Goal: Information Seeking & Learning: Check status

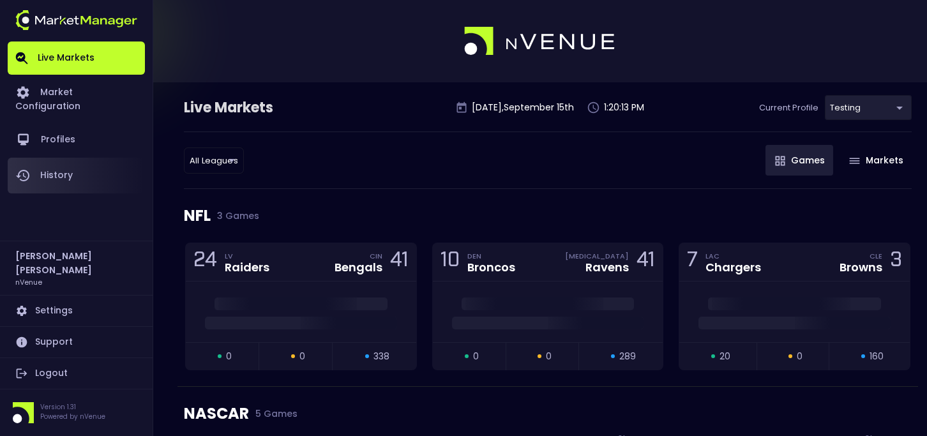
click at [64, 165] on link "History" at bounding box center [76, 176] width 137 height 36
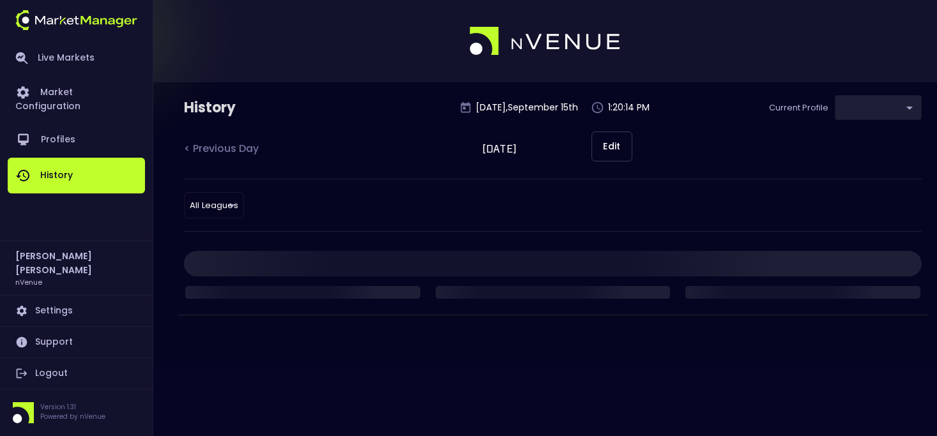
type input "d66ee90f-df8e-430e-a05c-aaf70ad95ad9"
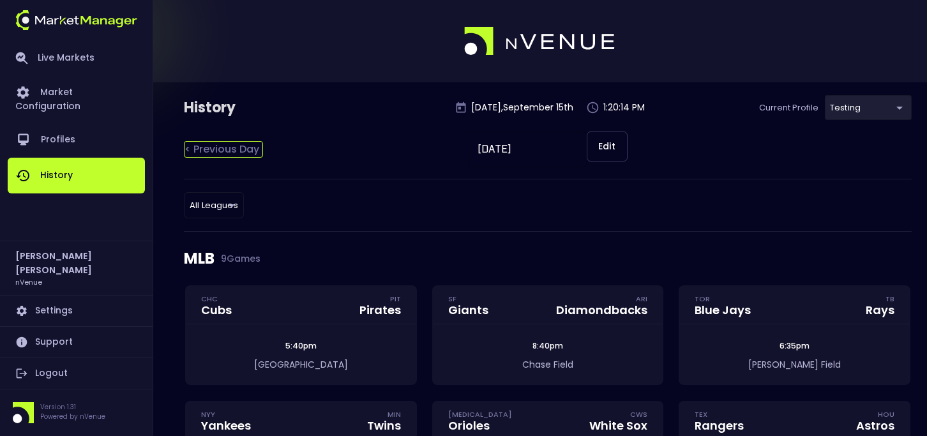
click at [236, 143] on div "< Previous Day" at bounding box center [223, 149] width 79 height 17
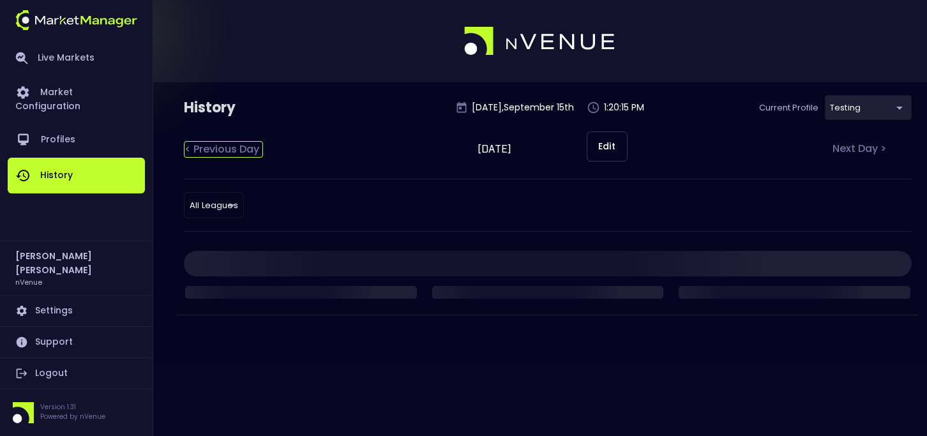
type input "[DATE]"
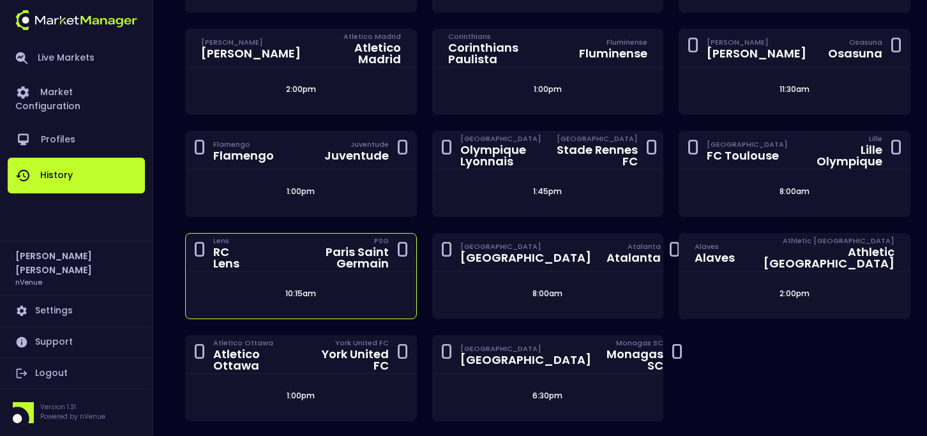
scroll to position [1940, 0]
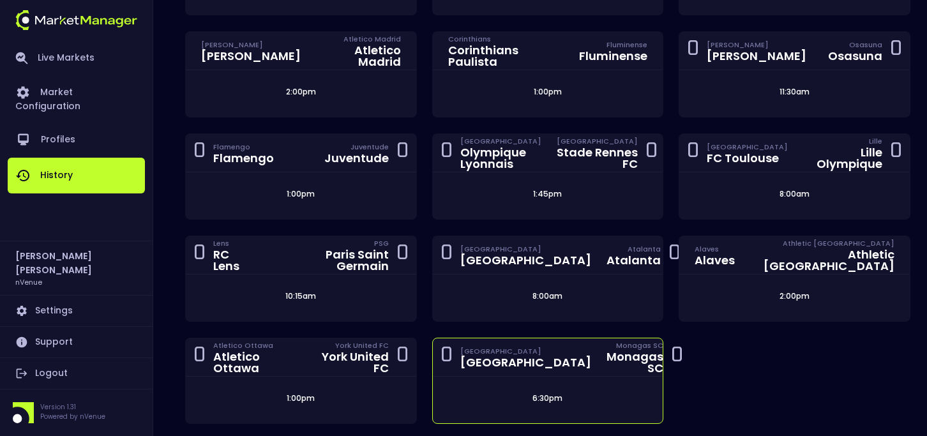
click at [491, 357] on div "[GEOGRAPHIC_DATA]" at bounding box center [525, 362] width 131 height 11
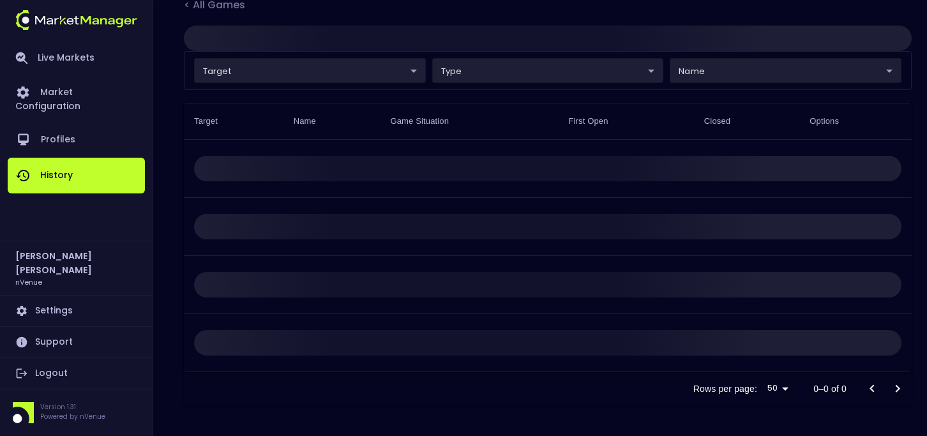
type input "d66ee90f-df8e-430e-a05c-aaf70ad95ad9"
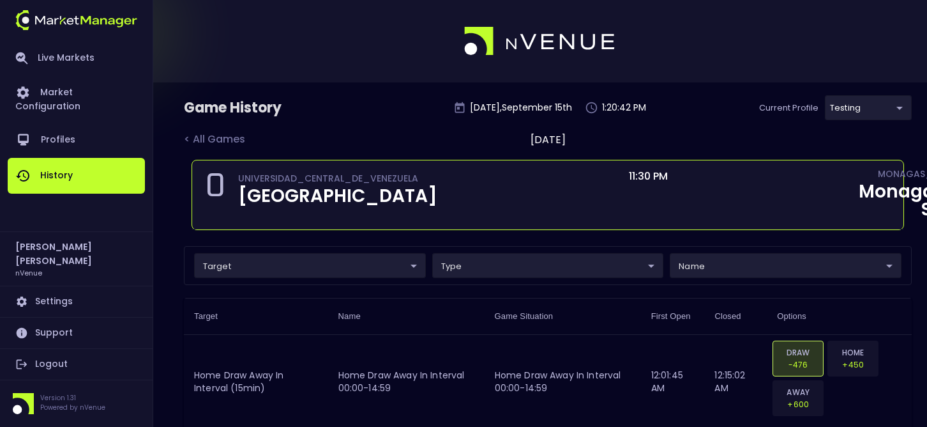
drag, startPoint x: 336, startPoint y: 227, endPoint x: 236, endPoint y: 187, distance: 107.5
click at [236, 187] on div "0 UNIVERSIDAD_CENTRAL_DE_VENEZUELA [GEOGRAPHIC_DATA]" at bounding box center [327, 190] width 245 height 38
copy div "[GEOGRAPHIC_DATA]"
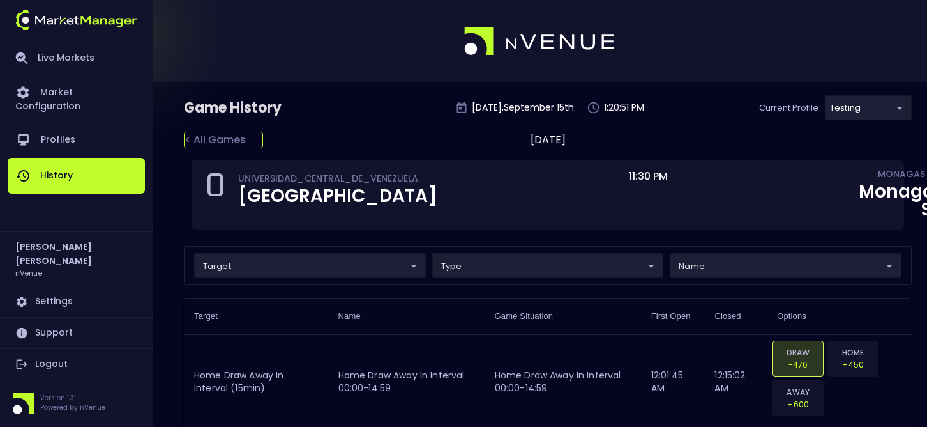
click at [188, 136] on div "< All Games" at bounding box center [223, 140] width 79 height 17
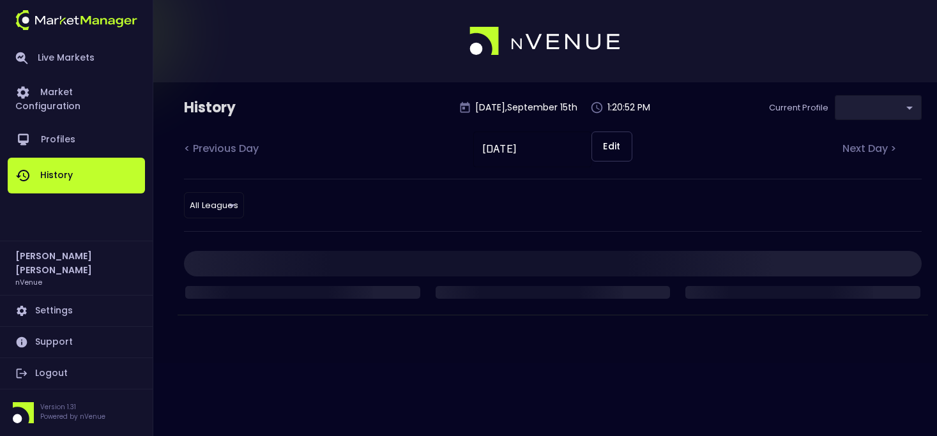
type input "d66ee90f-df8e-430e-a05c-aaf70ad95ad9"
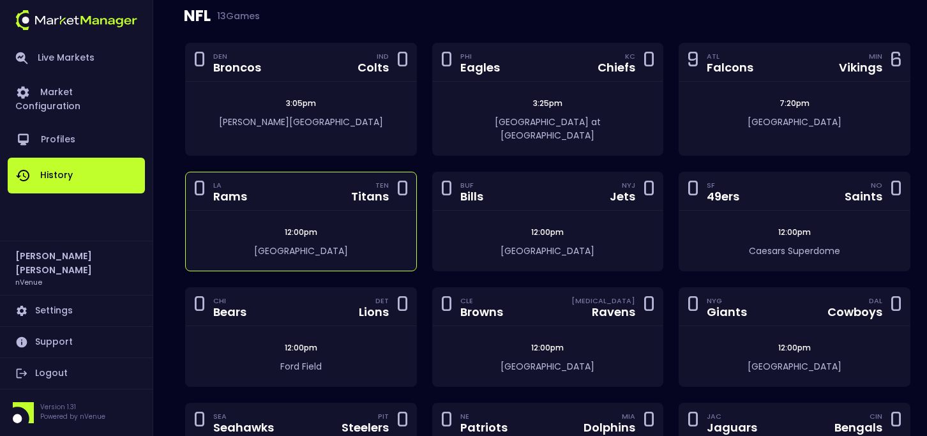
scroll to position [872, 0]
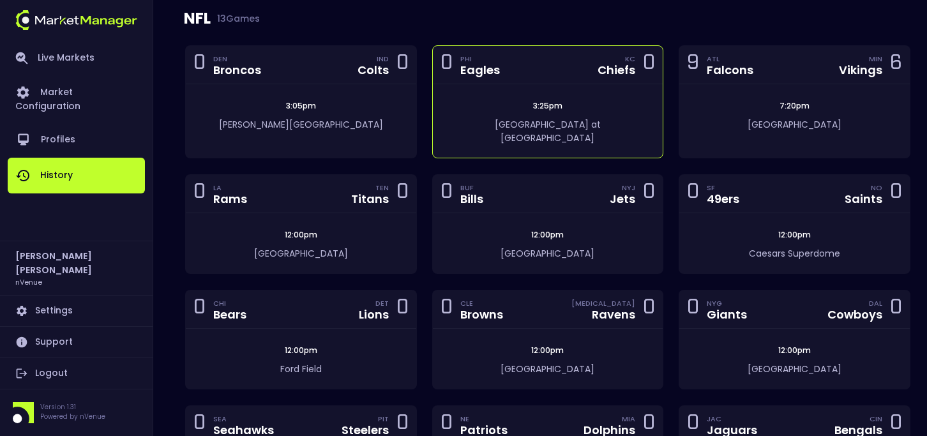
click at [500, 76] on div "0 PHI Eagles KC Chiefs 0" at bounding box center [548, 65] width 231 height 38
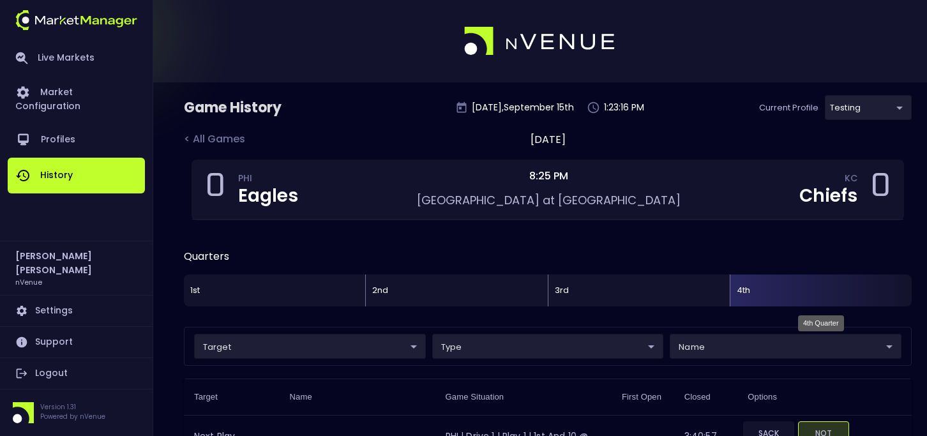
click at [752, 287] on div "4th" at bounding box center [821, 291] width 182 height 32
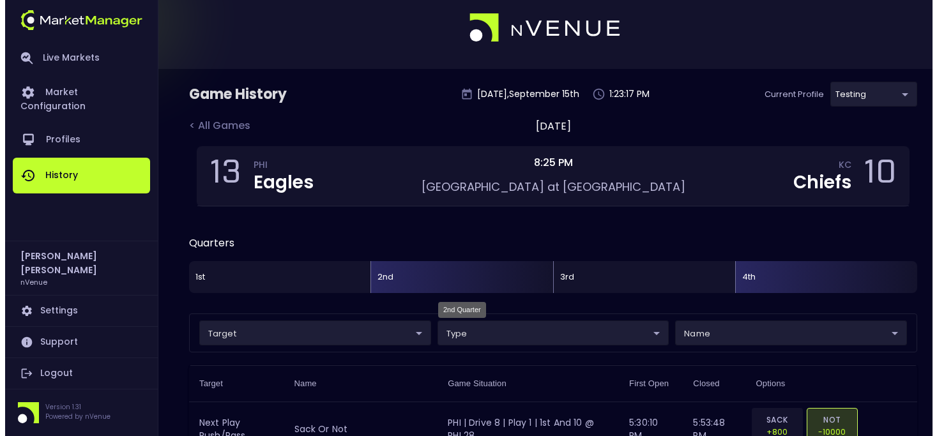
scroll to position [16, 0]
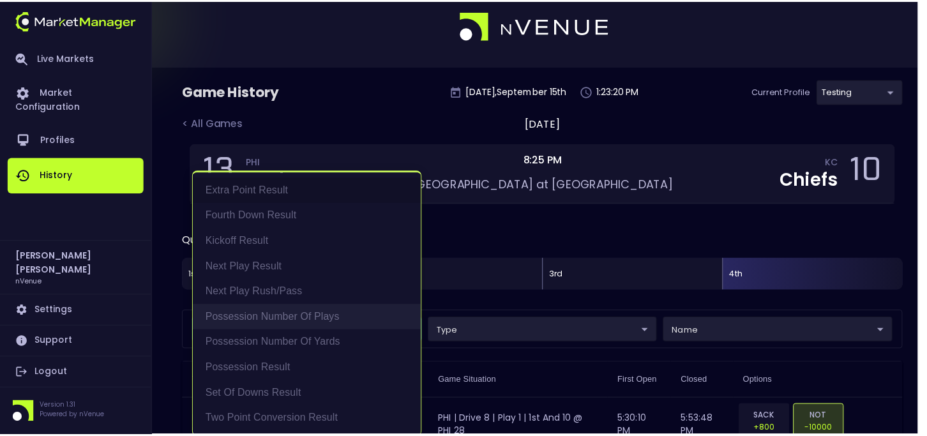
scroll to position [3, 0]
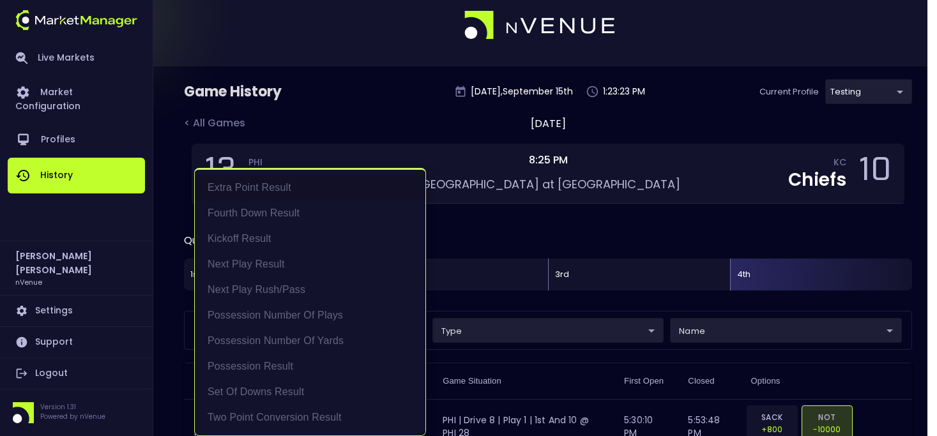
click at [867, 95] on div at bounding box center [468, 218] width 937 height 436
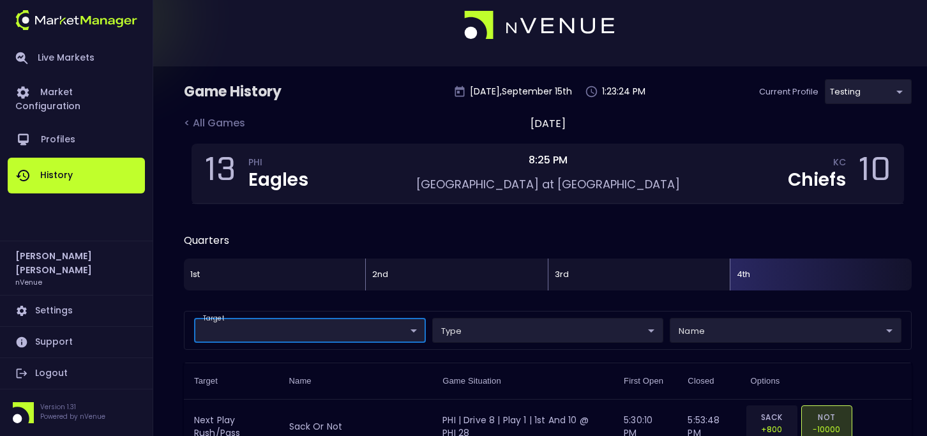
click at [868, 95] on div "Extra Point Result Fourth Down Result Kickoff Result Next Play Result Next Play…" at bounding box center [463, 218] width 927 height 436
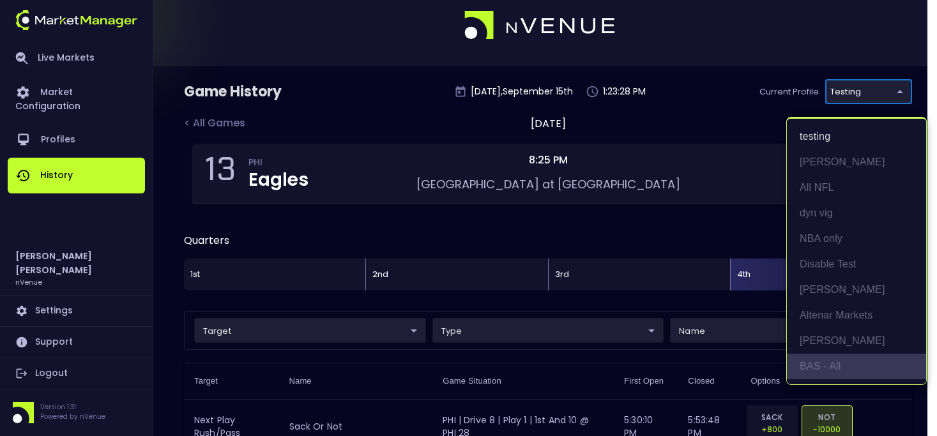
click at [835, 357] on li "BAS - All" at bounding box center [856, 367] width 139 height 26
type input "0d810fa5-e353-4d9c-b11d-31f095cae871"
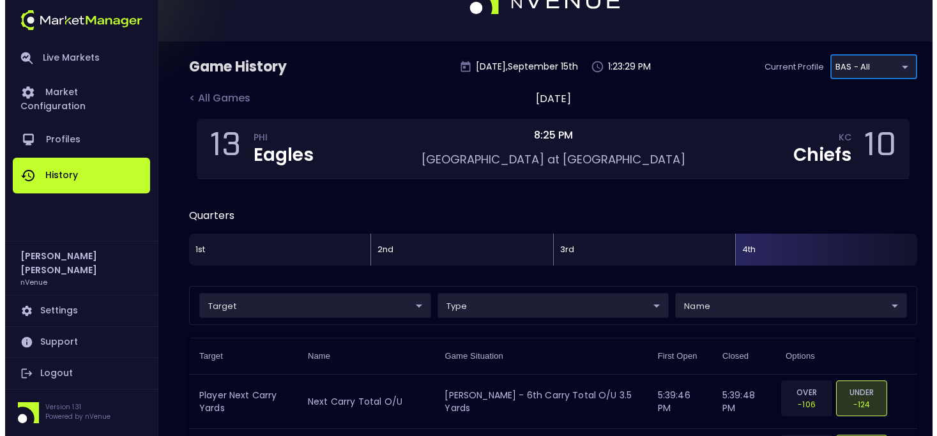
scroll to position [85, 0]
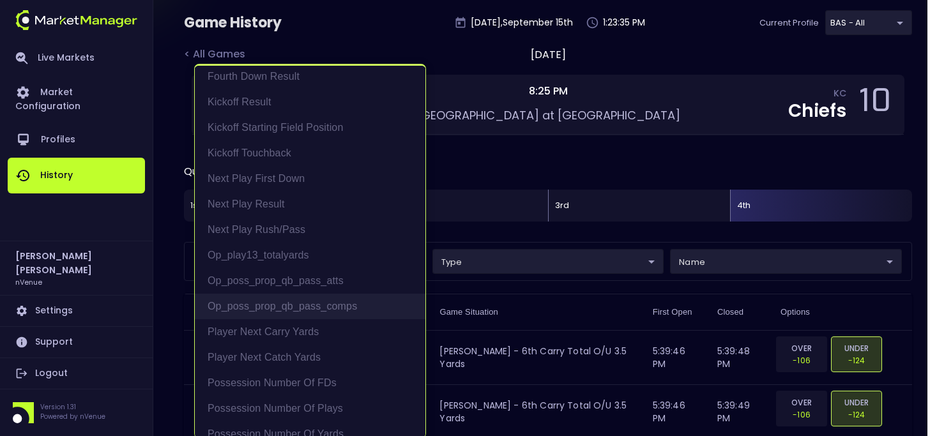
scroll to position [126, 0]
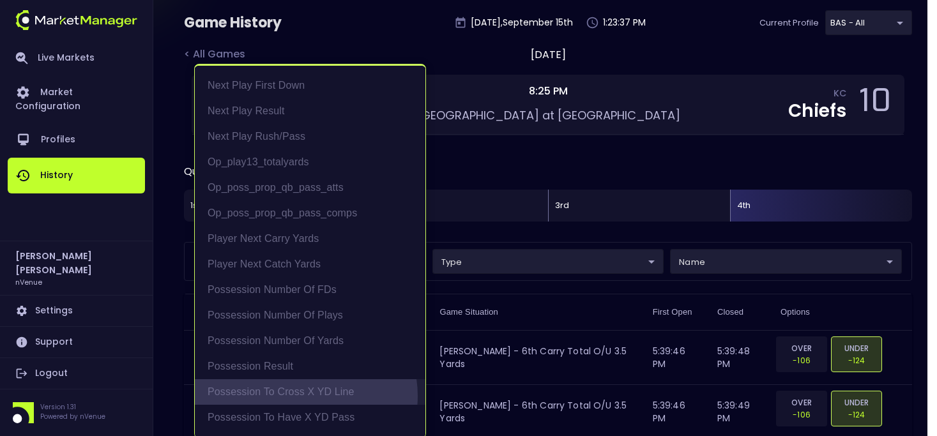
click at [302, 396] on li "Possession to Cross X YD Line" at bounding box center [310, 392] width 231 height 26
type input "Possession to Cross X YD Line"
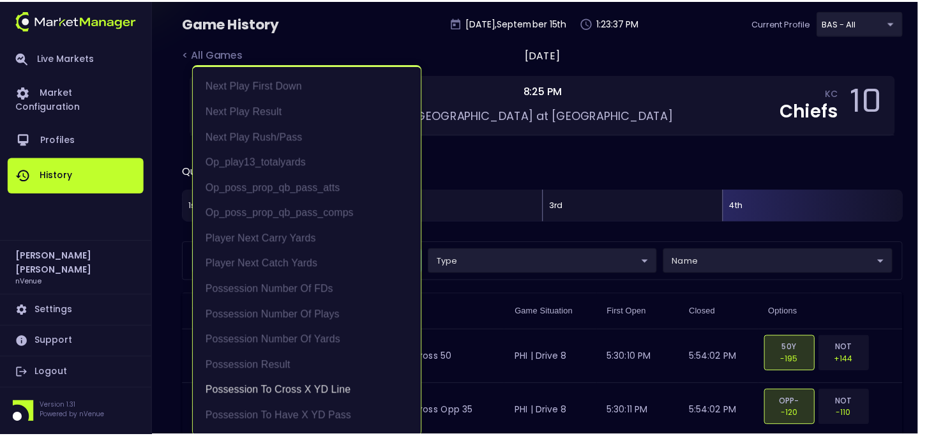
scroll to position [3, 0]
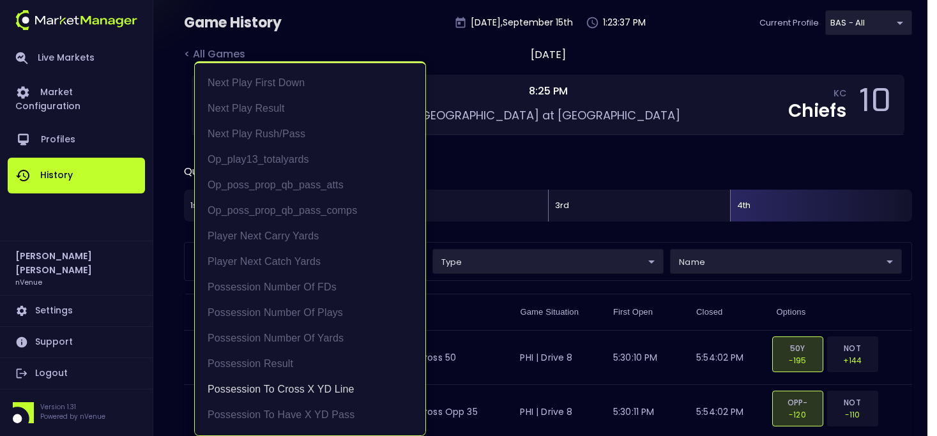
click at [460, 248] on div at bounding box center [468, 218] width 937 height 436
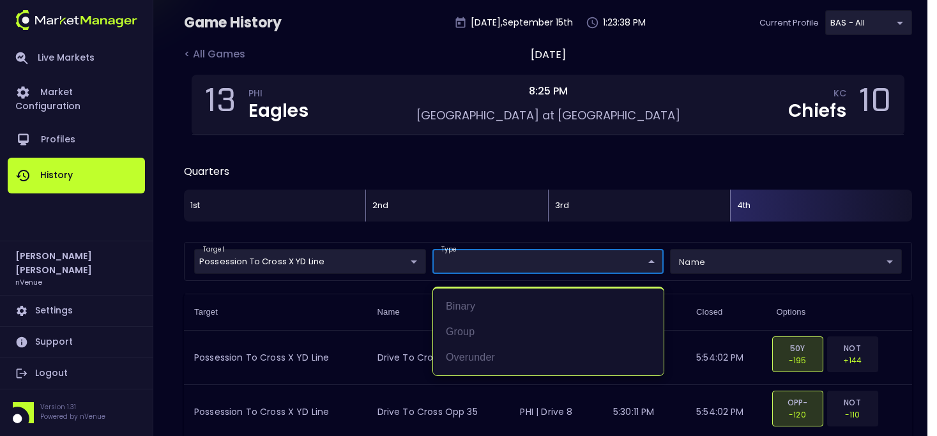
click at [468, 259] on div at bounding box center [468, 218] width 937 height 436
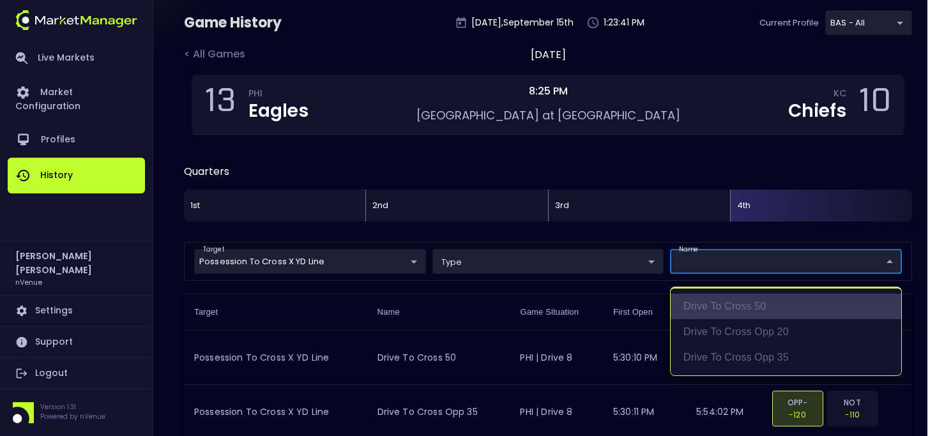
click at [730, 310] on li "Drive to Cross 50" at bounding box center [786, 307] width 231 height 26
type input "Drive to Cross 50"
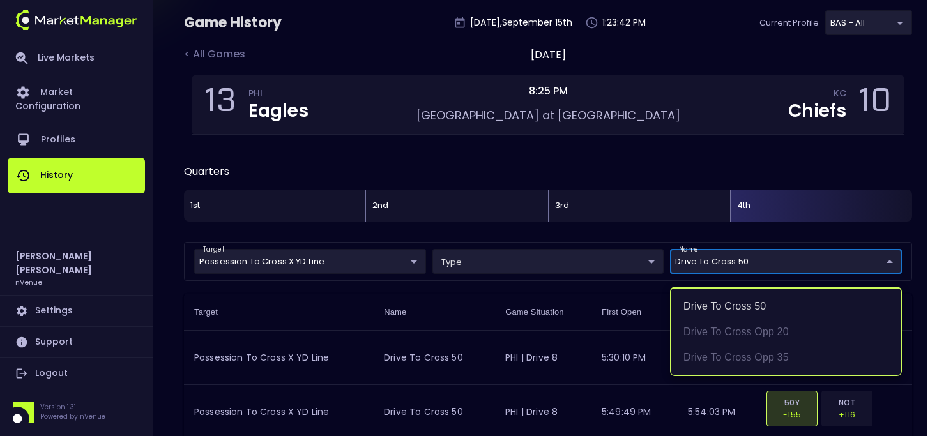
click at [581, 171] on div at bounding box center [468, 218] width 937 height 436
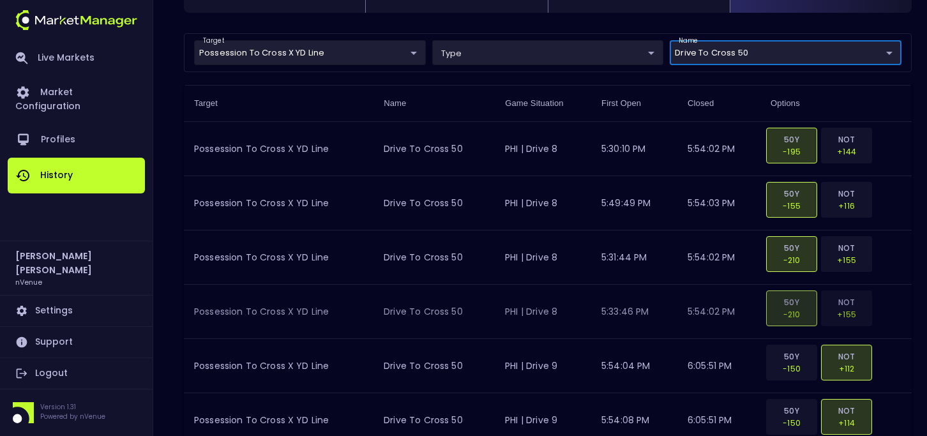
scroll to position [280, 0]
